Goal: Task Accomplishment & Management: Use online tool/utility

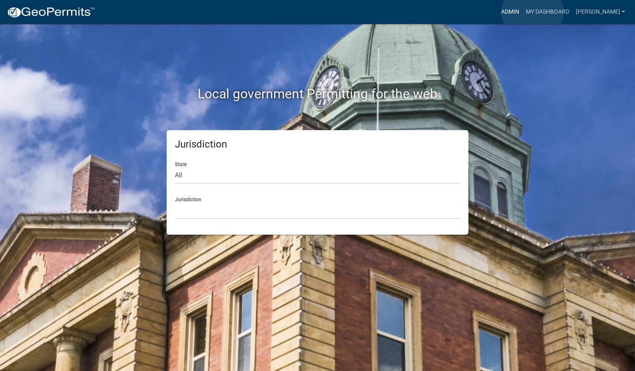
click at [523, 12] on link "Admin" at bounding box center [510, 12] width 25 height 16
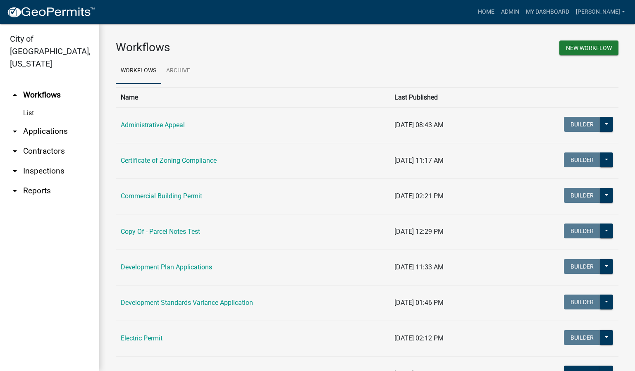
click at [51, 161] on link "arrow_drop_down Inspections" at bounding box center [49, 171] width 99 height 20
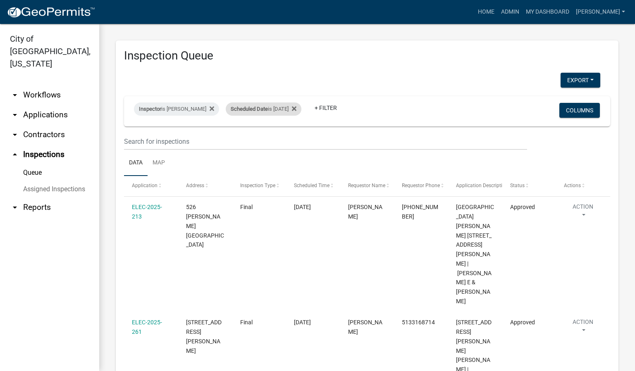
click at [289, 110] on div "Scheduled Date is [DATE]" at bounding box center [264, 109] width 76 height 13
click at [294, 138] on input "[DATE]" at bounding box center [268, 140] width 58 height 17
type input "[DATE]"
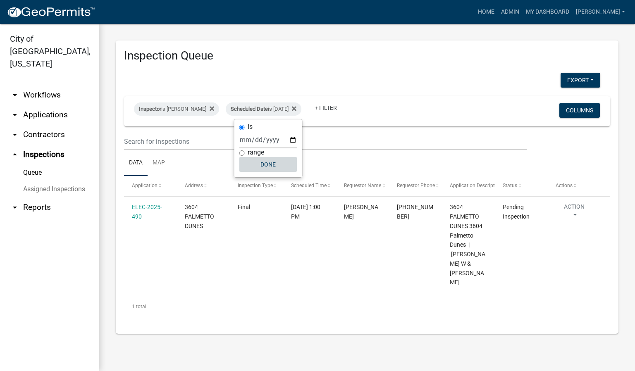
click at [269, 165] on button "Done" at bounding box center [268, 164] width 58 height 15
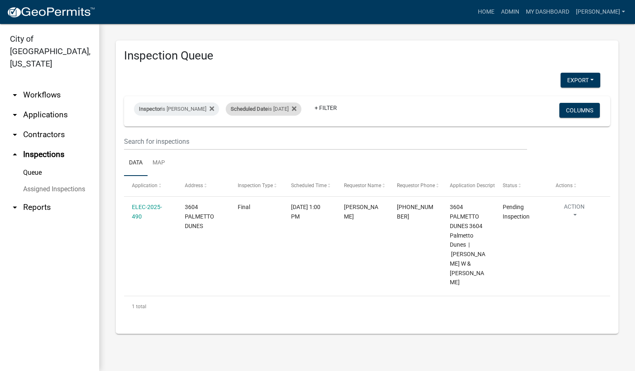
click at [274, 107] on div "Scheduled Date is [DATE]" at bounding box center [264, 109] width 76 height 13
click at [298, 139] on div "is [DATE] range Done" at bounding box center [269, 149] width 68 height 58
click at [292, 139] on input "[DATE]" at bounding box center [268, 140] width 58 height 17
type input "[DATE]"
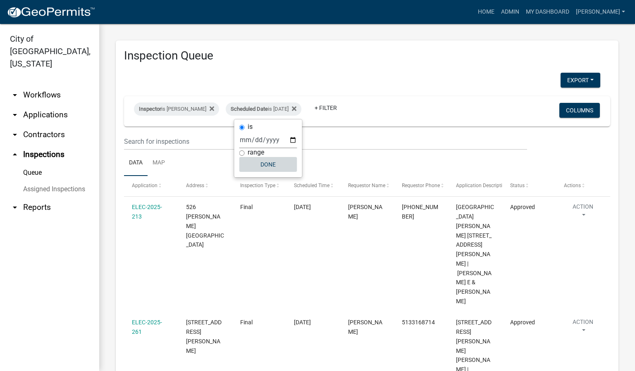
click at [272, 168] on button "Done" at bounding box center [268, 164] width 58 height 15
